Goal: Information Seeking & Learning: Learn about a topic

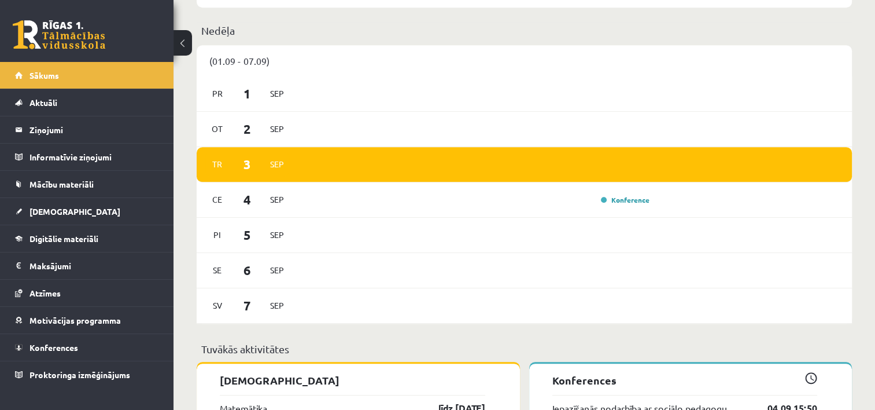
scroll to position [636, 0]
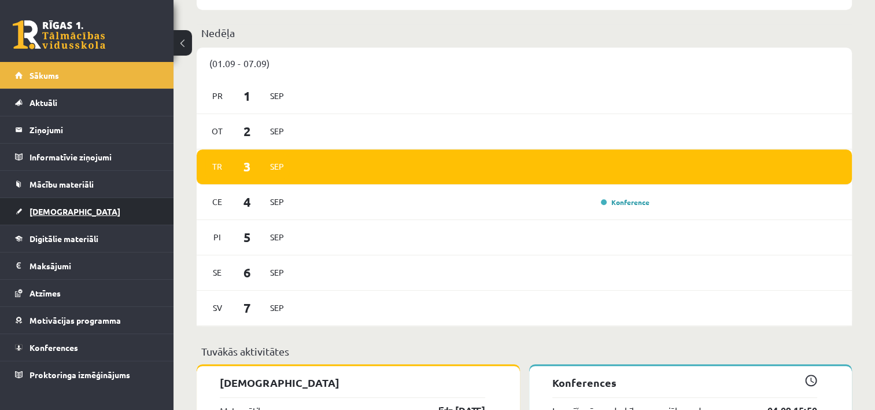
click at [51, 206] on span "[DEMOGRAPHIC_DATA]" at bounding box center [74, 211] width 91 height 10
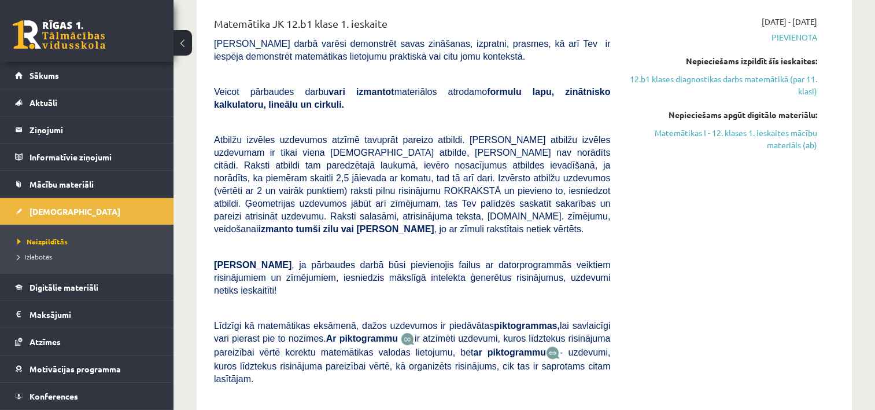
scroll to position [231, 0]
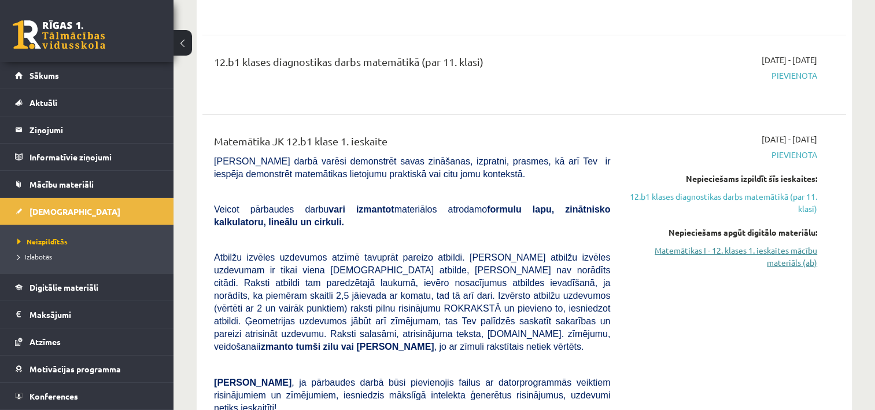
click at [764, 250] on link "Matemātikas I - 12. klases 1. ieskaites mācību materiāls (ab)" at bounding box center [723, 256] width 190 height 24
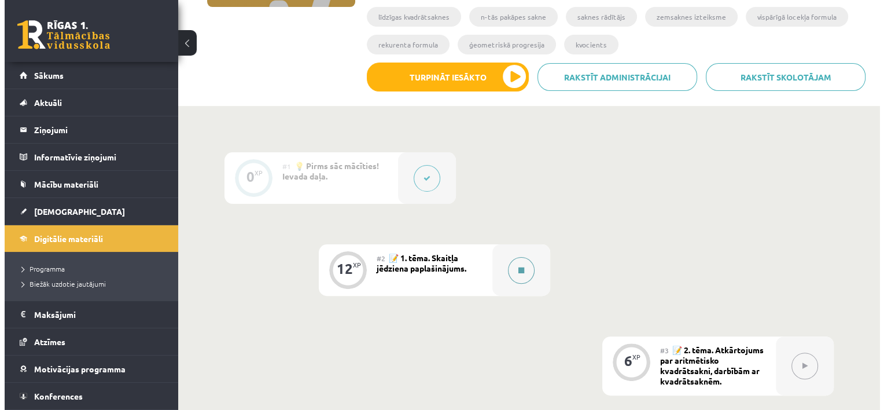
scroll to position [347, 0]
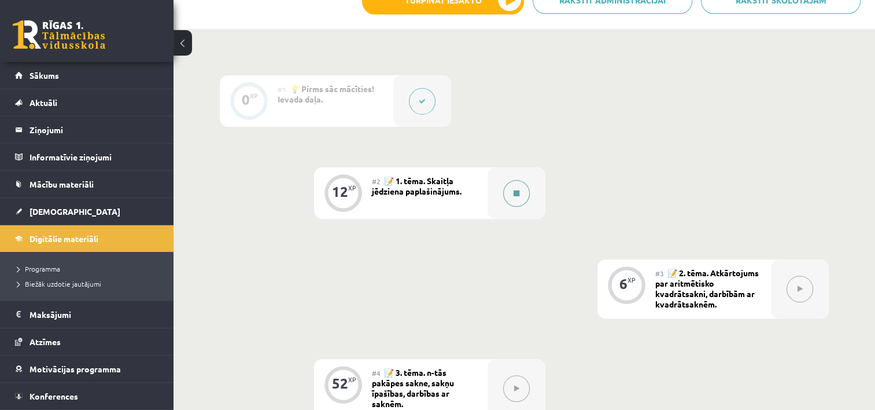
click at [518, 193] on icon at bounding box center [517, 193] width 6 height 7
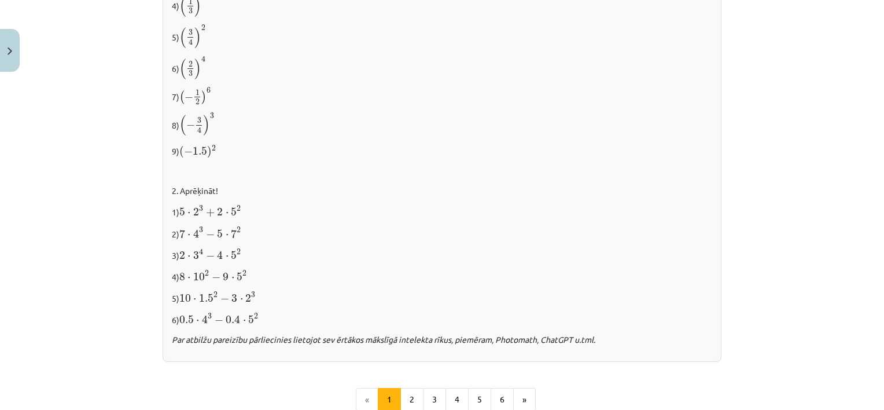
scroll to position [1175, 0]
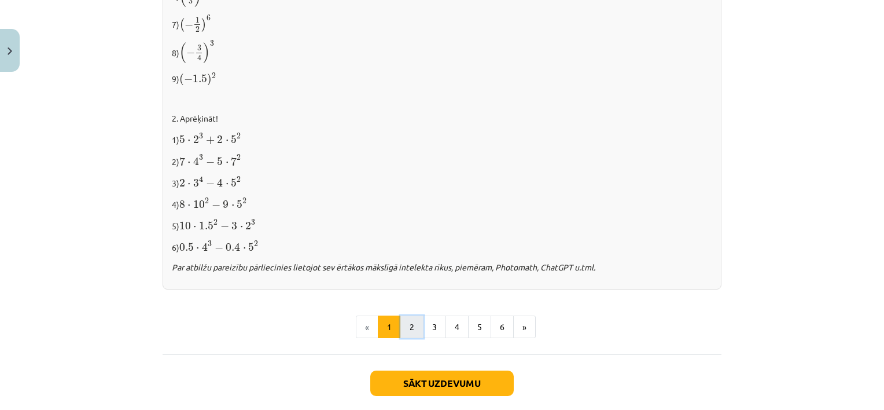
click at [409, 320] on button "2" at bounding box center [411, 326] width 23 height 23
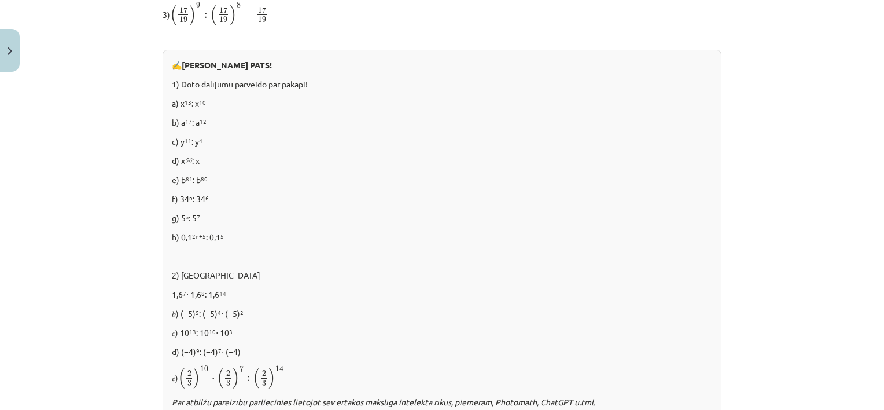
scroll to position [669, 0]
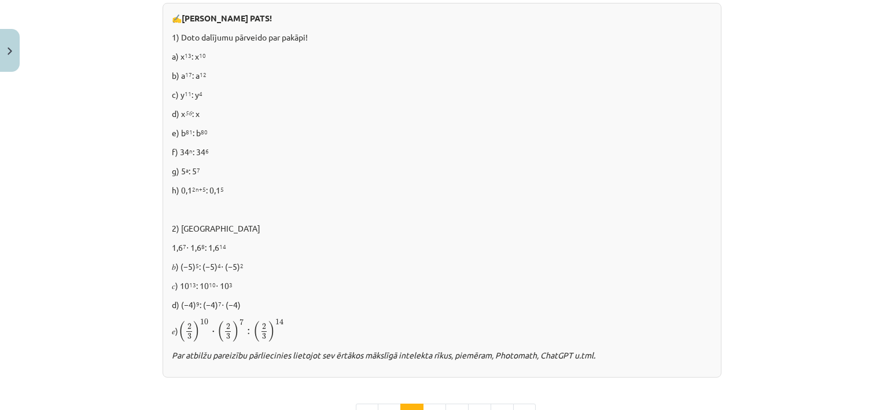
drag, startPoint x: 176, startPoint y: 111, endPoint x: 202, endPoint y: 110, distance: 26.1
click at [202, 110] on p "d) x 56 : x" at bounding box center [442, 114] width 540 height 12
drag, startPoint x: 202, startPoint y: 110, endPoint x: 256, endPoint y: 137, distance: 60.3
click at [256, 137] on div "✍️ [PERSON_NAME] PATS! 1) Doto dalījumu pārveido par pakāpi! a) x 13 : x 10 b) …" at bounding box center [442, 190] width 559 height 374
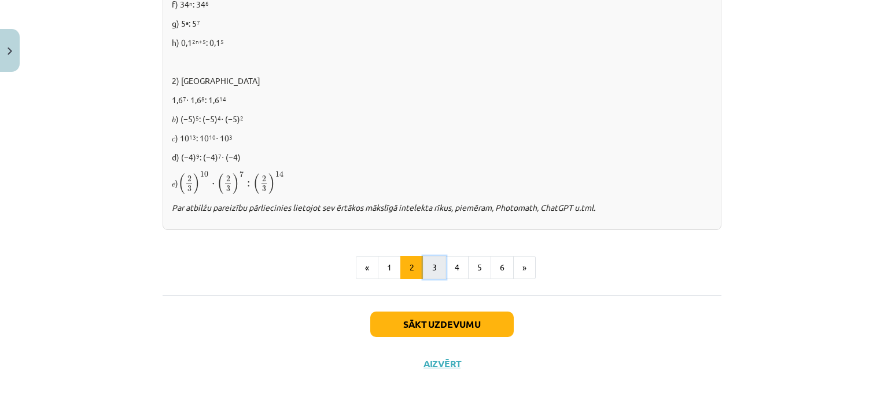
click at [427, 270] on button "3" at bounding box center [434, 267] width 23 height 23
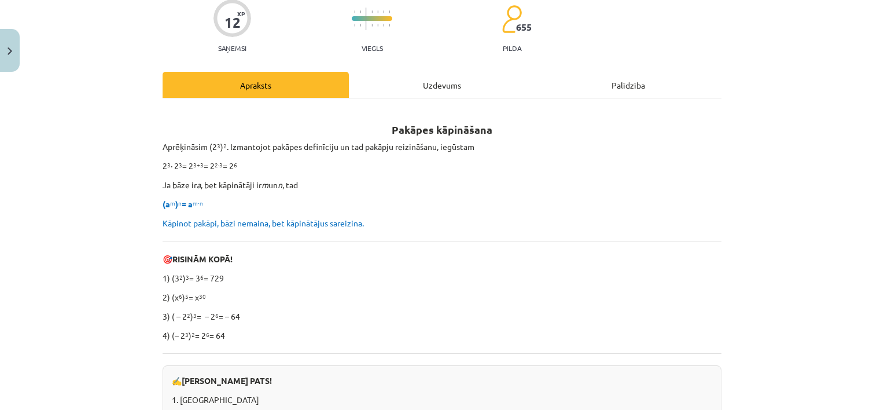
scroll to position [91, 0]
